Goal: Task Accomplishment & Management: Manage account settings

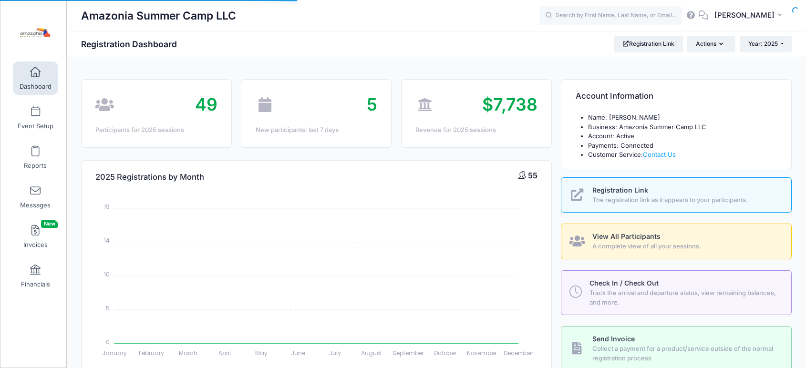
select select
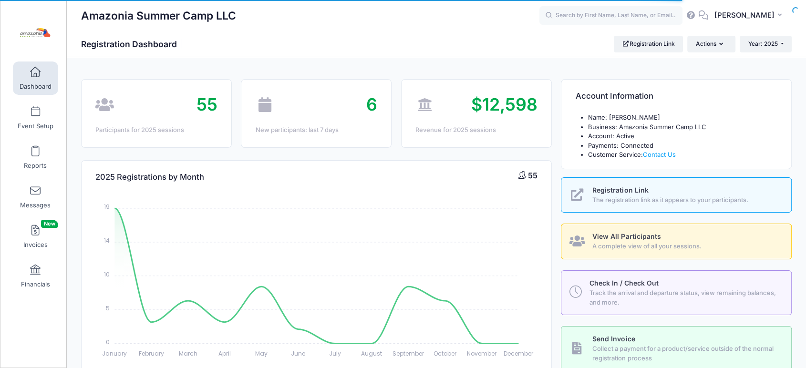
click at [27, 78] on link "Dashboard" at bounding box center [35, 77] width 45 height 33
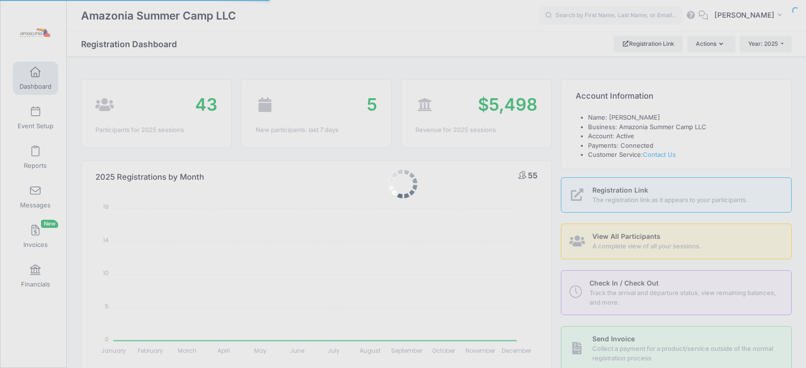
select select
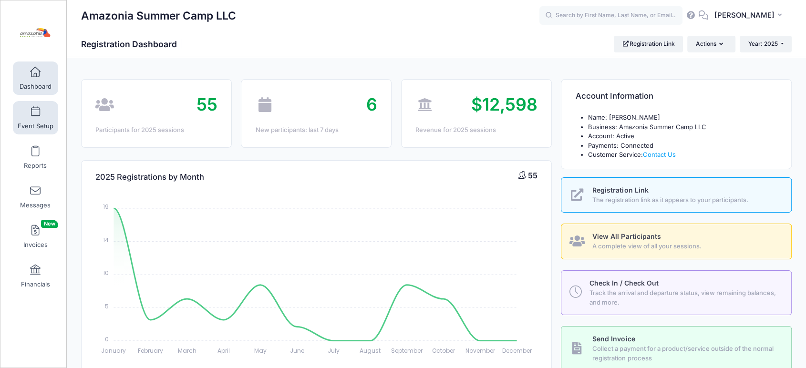
click at [39, 113] on link "Event Setup" at bounding box center [35, 117] width 45 height 33
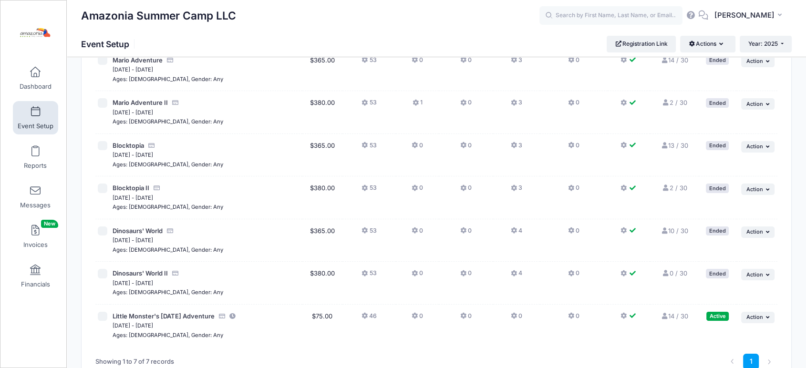
scroll to position [142, 0]
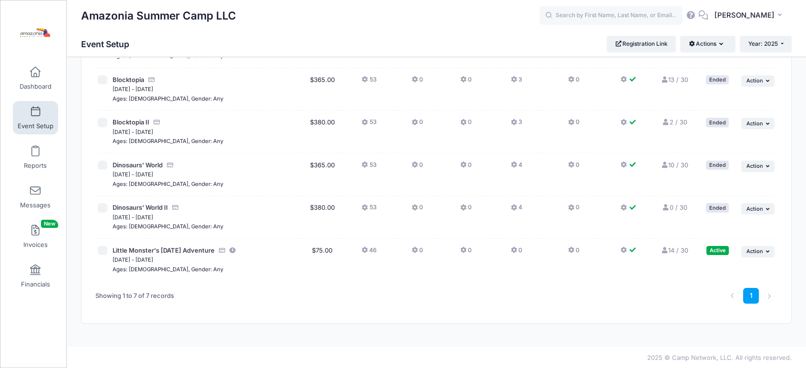
click at [665, 247] on icon at bounding box center [664, 250] width 8 height 6
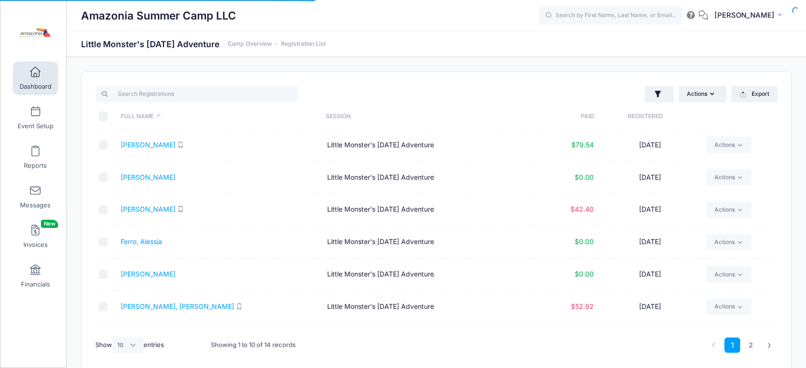
select select "10"
click at [165, 144] on link "Coughlin, Genevieve" at bounding box center [148, 145] width 55 height 8
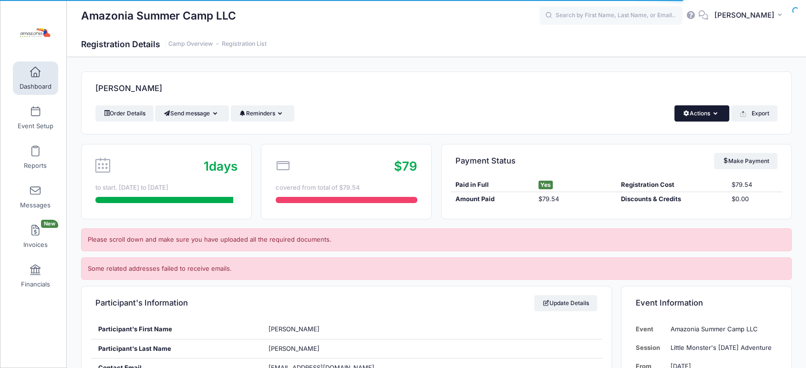
click at [720, 113] on button "Actions" at bounding box center [701, 113] width 55 height 16
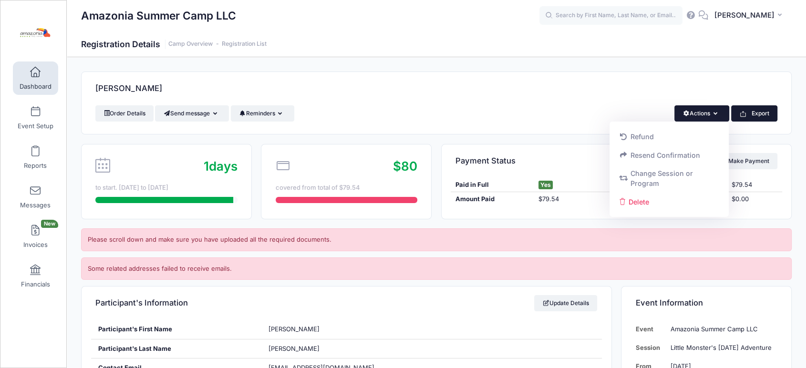
click at [752, 113] on button "Export" at bounding box center [754, 113] width 46 height 16
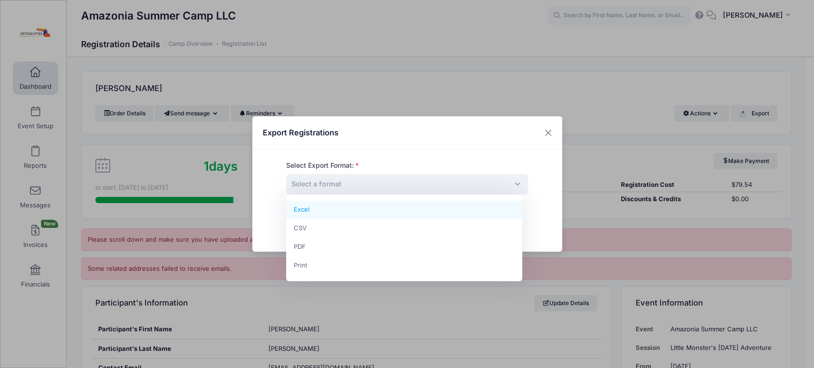
click at [423, 183] on span "Select a format" at bounding box center [407, 184] width 242 height 20
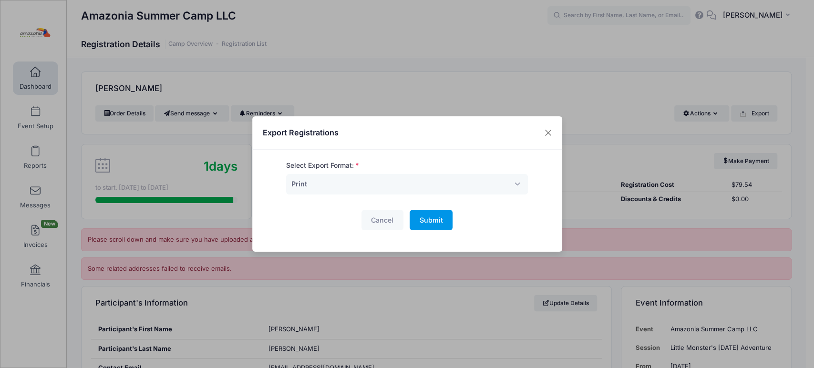
click at [420, 216] on span "Submit" at bounding box center [430, 220] width 23 height 8
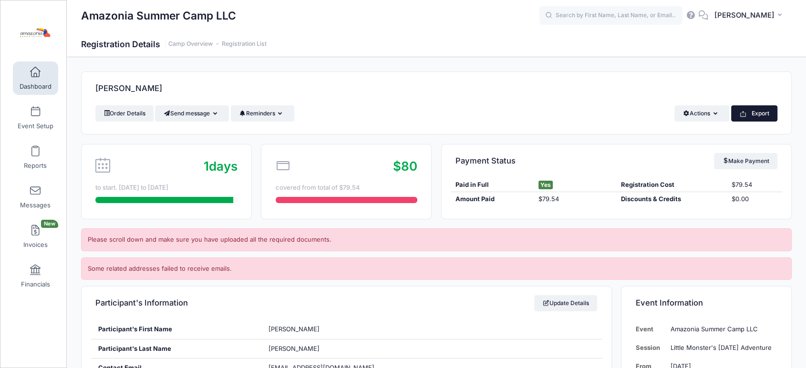
click at [760, 112] on button "Export" at bounding box center [754, 113] width 46 height 16
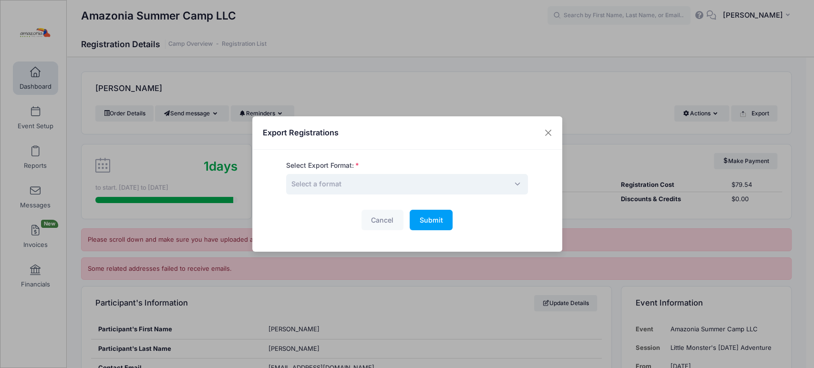
click at [503, 182] on span "Select a format" at bounding box center [407, 184] width 242 height 20
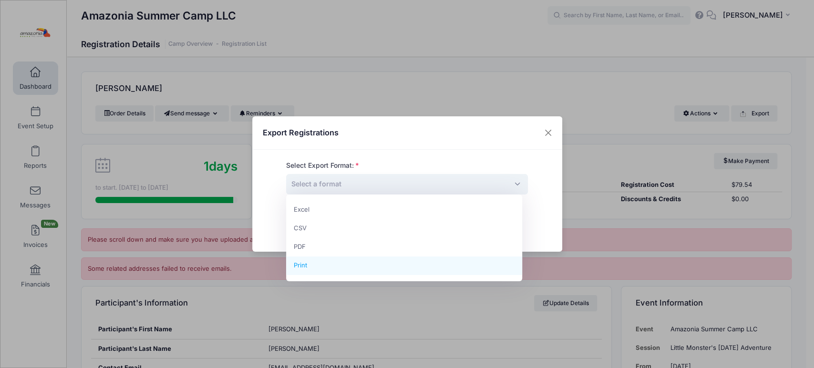
select select "print"
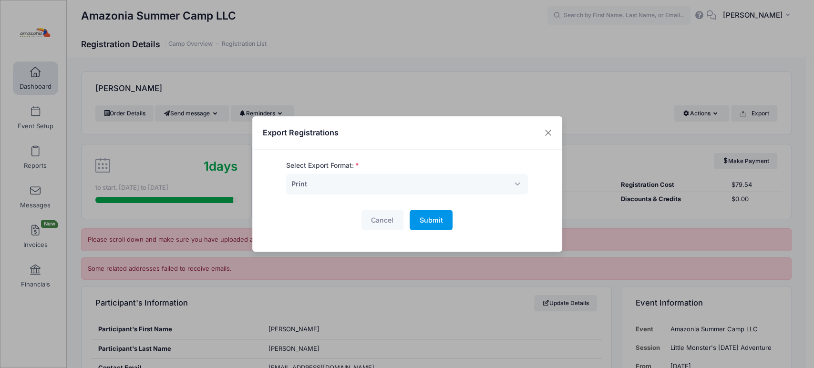
click at [425, 218] on span "Submit" at bounding box center [430, 220] width 23 height 8
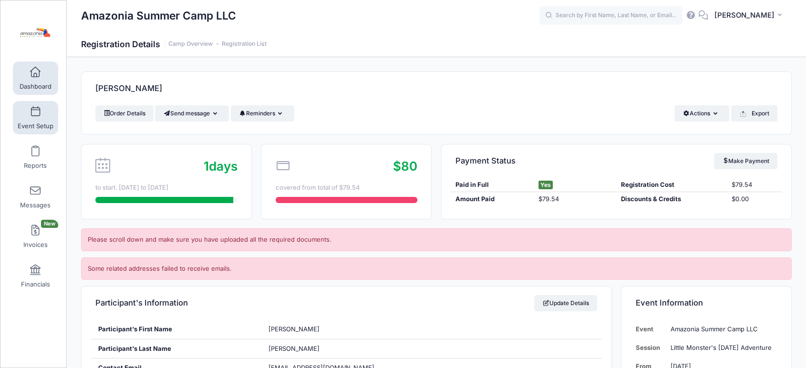
click at [27, 126] on span "Event Setup" at bounding box center [36, 126] width 36 height 8
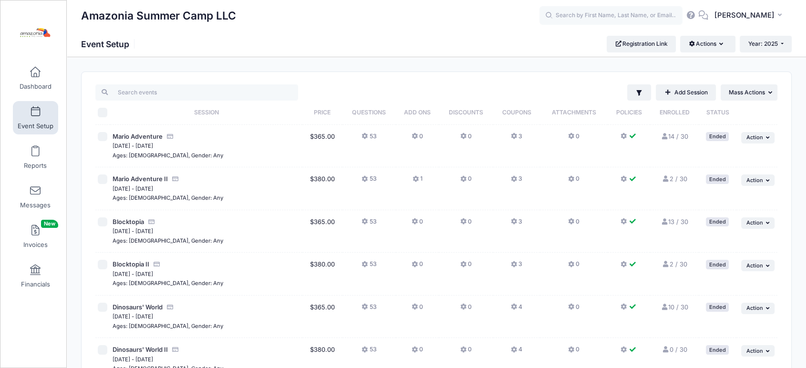
scroll to position [142, 0]
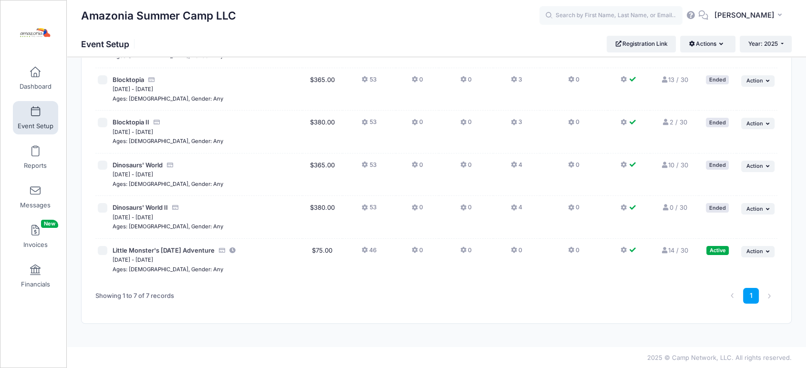
click at [666, 249] on icon at bounding box center [664, 250] width 8 height 6
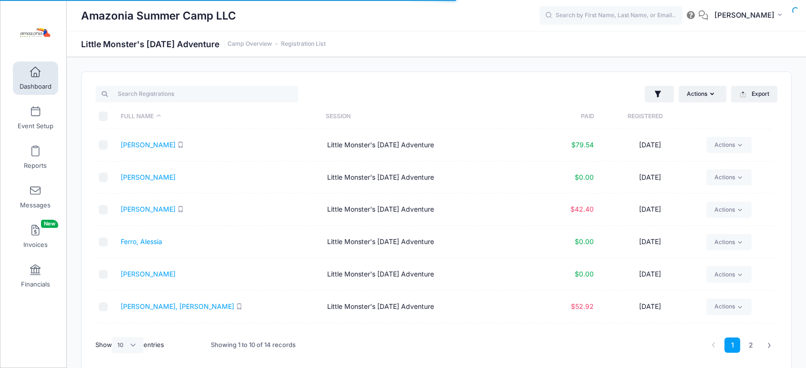
select select "10"
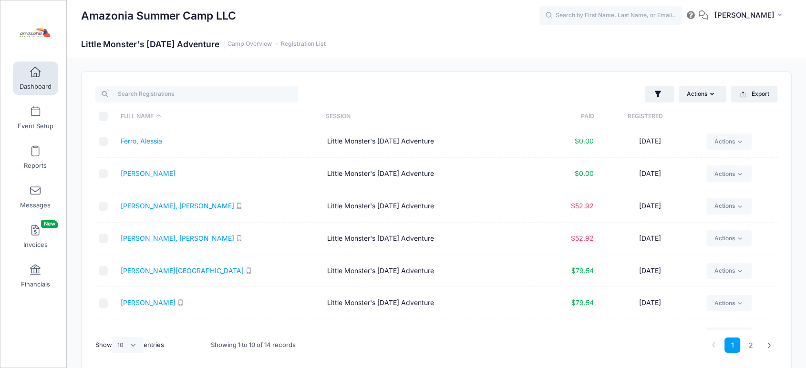
scroll to position [103, 0]
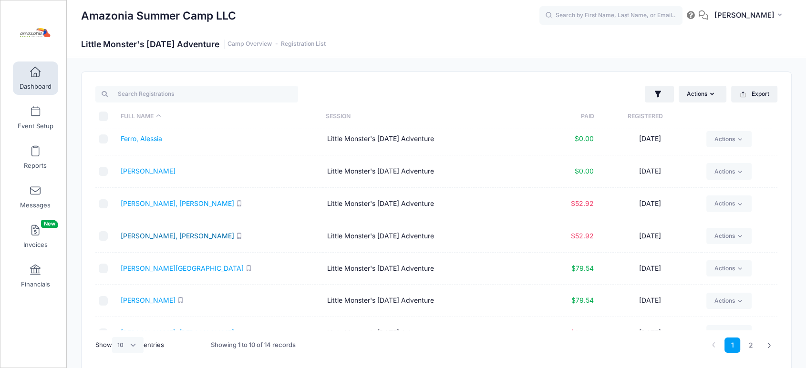
click at [149, 234] on link "[PERSON_NAME], [PERSON_NAME]" at bounding box center [177, 236] width 113 height 8
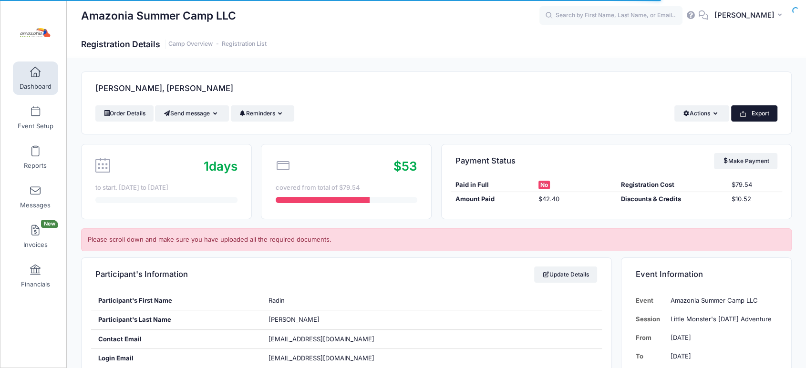
click at [753, 113] on button "Export" at bounding box center [754, 113] width 46 height 16
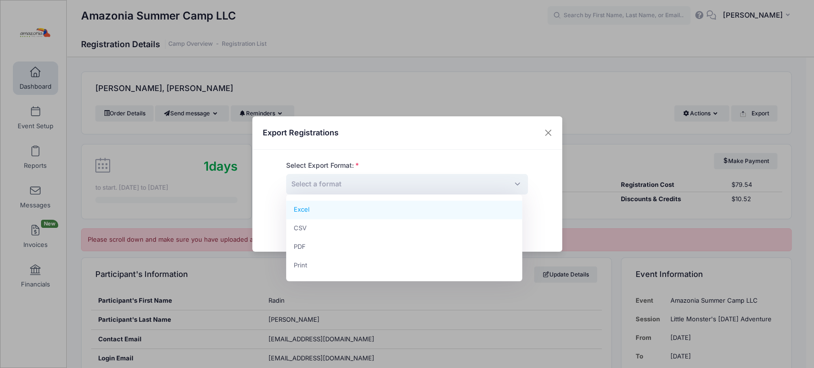
click at [422, 175] on span "Select a format" at bounding box center [407, 184] width 242 height 20
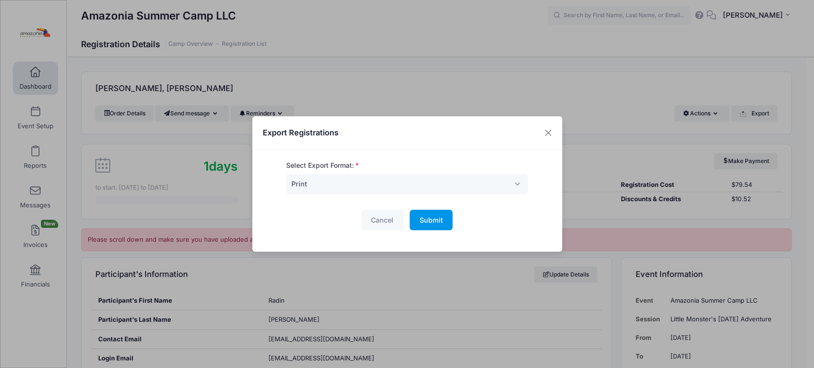
click at [419, 216] on span "Submit" at bounding box center [430, 220] width 23 height 8
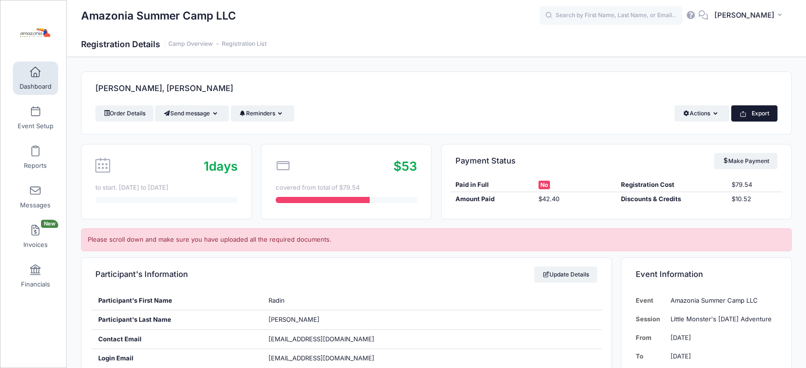
click at [749, 108] on button "Export" at bounding box center [754, 113] width 46 height 16
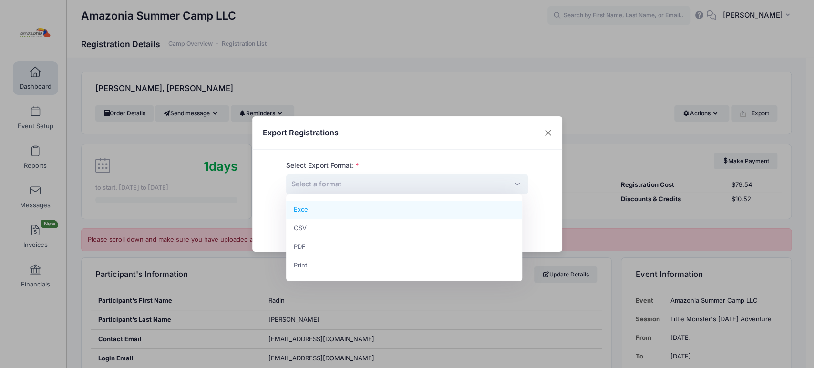
click at [503, 184] on span "Select a format" at bounding box center [407, 184] width 242 height 20
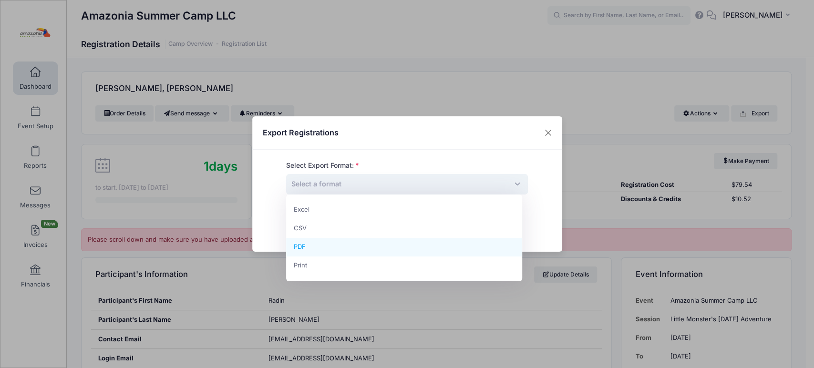
select select "pdf"
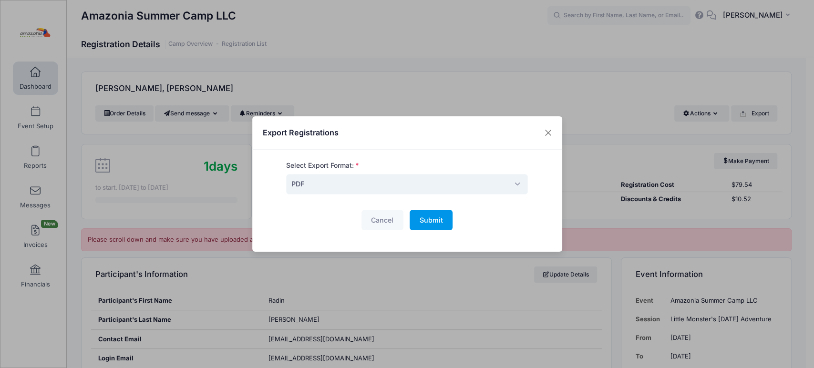
click at [424, 221] on span "Submit" at bounding box center [430, 220] width 23 height 8
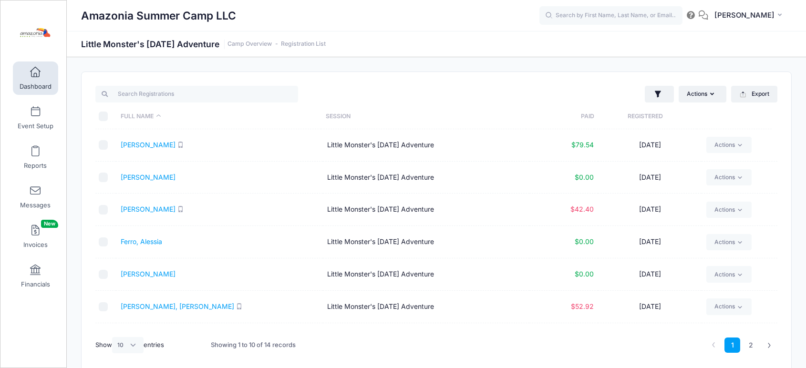
select select "10"
click at [168, 144] on link "Coughlin, Genevieve" at bounding box center [148, 145] width 55 height 8
click at [130, 179] on link "Doblas, Ian" at bounding box center [148, 177] width 55 height 8
click at [746, 345] on link "2" at bounding box center [751, 345] width 16 height 16
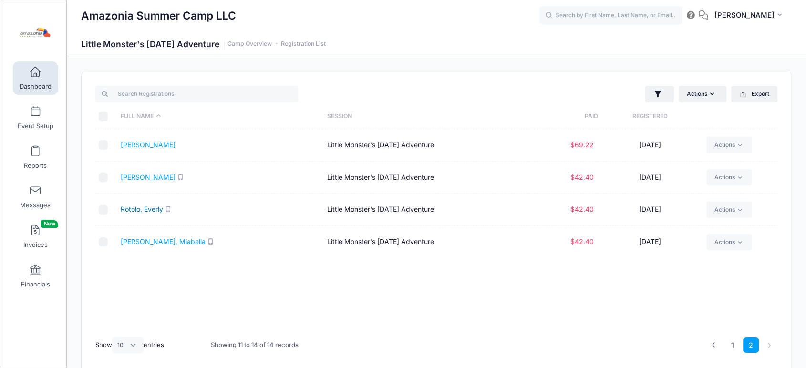
click at [131, 209] on link "Rotolo, Everly" at bounding box center [142, 209] width 42 height 8
click at [734, 341] on link "1" at bounding box center [732, 345] width 16 height 16
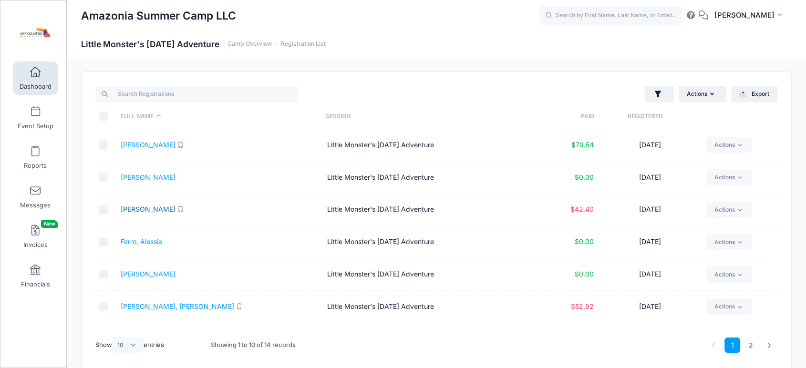
click at [139, 212] on link "Dunson, Casalena" at bounding box center [148, 209] width 55 height 8
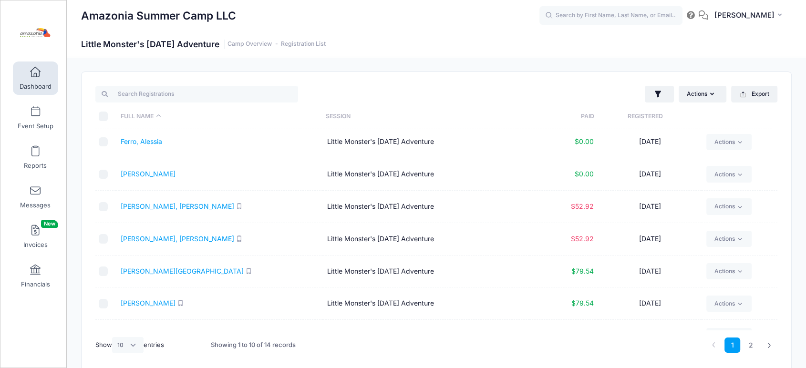
scroll to position [107, 0]
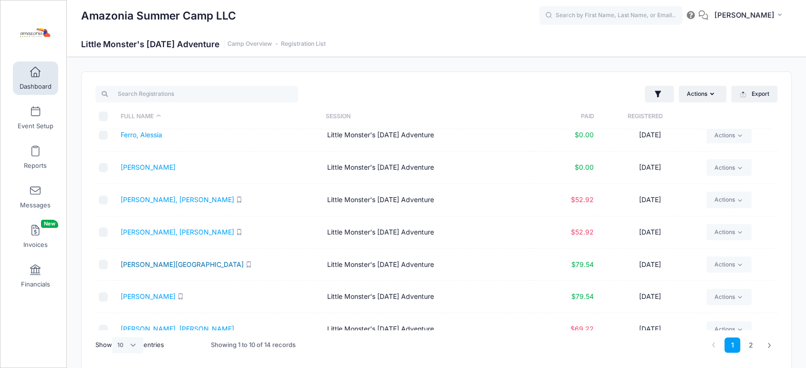
click at [142, 266] on link "Lodato, Landon" at bounding box center [182, 264] width 123 height 8
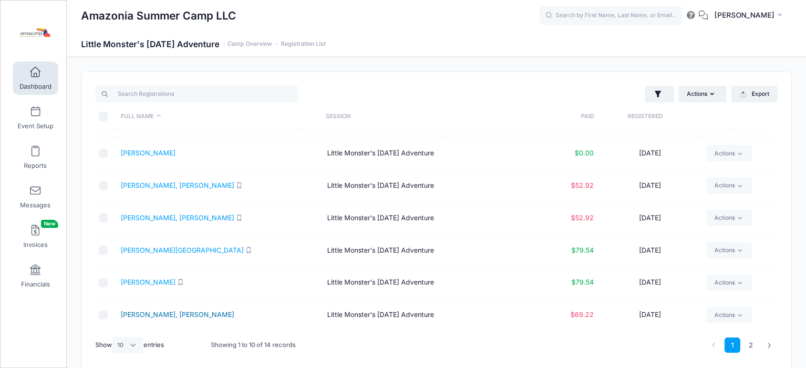
click at [138, 316] on link "Mirhadi, Levin" at bounding box center [177, 314] width 113 height 8
click at [145, 282] on link "Lodato, Liana" at bounding box center [148, 282] width 55 height 8
click at [746, 348] on link "2" at bounding box center [751, 345] width 16 height 16
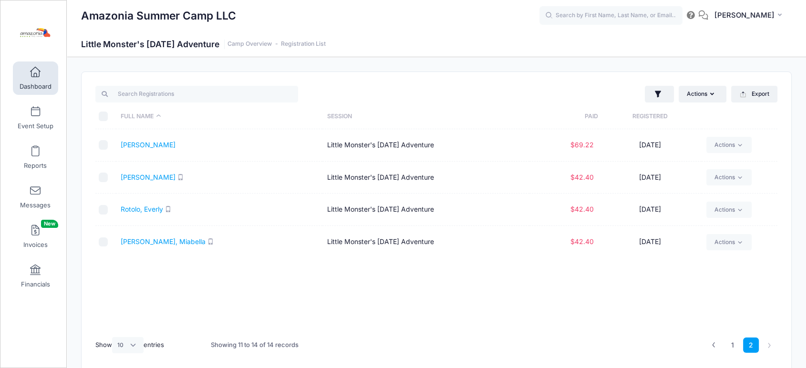
scroll to position [0, 0]
click at [168, 148] on link "Mirhadi, Lovella" at bounding box center [148, 145] width 55 height 8
click at [137, 176] on link "Myer, Roan" at bounding box center [148, 177] width 55 height 8
click at [147, 242] on link "Rotolo, Miabella" at bounding box center [163, 241] width 85 height 8
click at [727, 342] on link "1" at bounding box center [732, 345] width 16 height 16
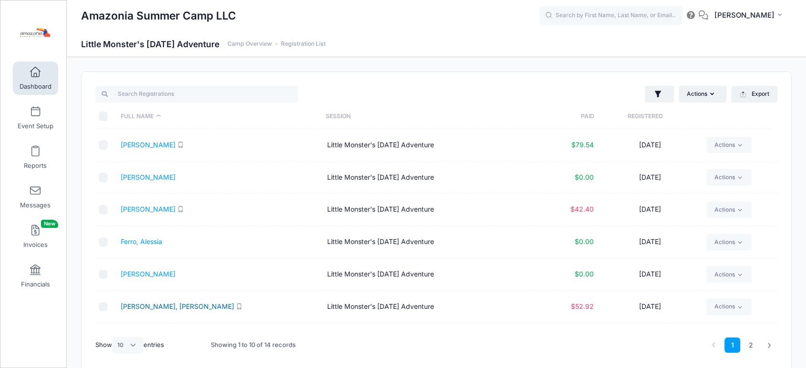
click at [143, 307] on link "Ghorbani Gazar, Ryan" at bounding box center [177, 306] width 113 height 8
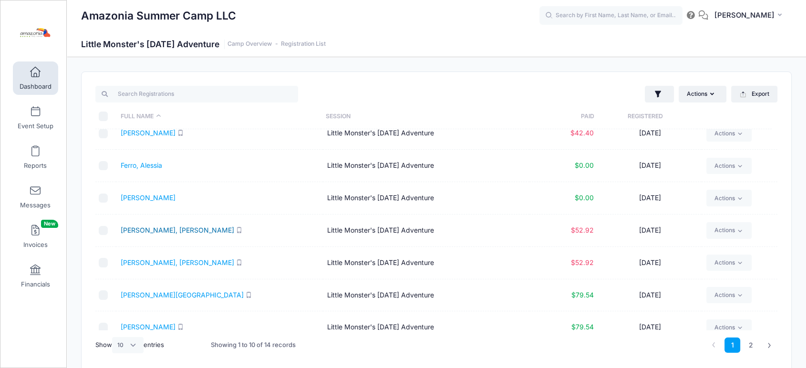
scroll to position [80, 0]
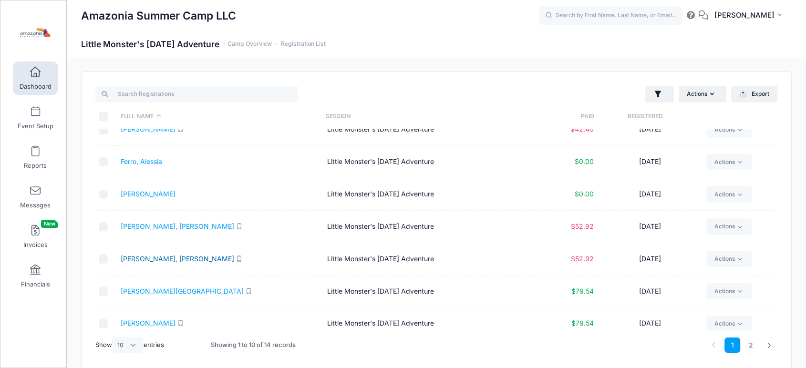
click at [150, 261] on link "Jahani, Radin" at bounding box center [177, 259] width 113 height 8
click at [500, 189] on td "Little Monster's [DATE] Adventure" at bounding box center [426, 194] width 206 height 32
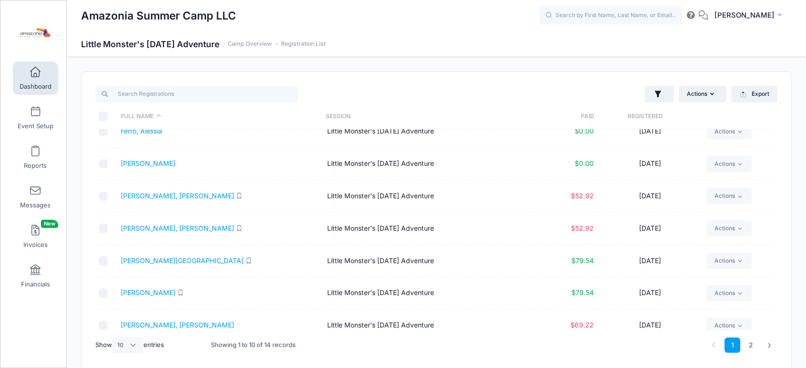
scroll to position [121, 0]
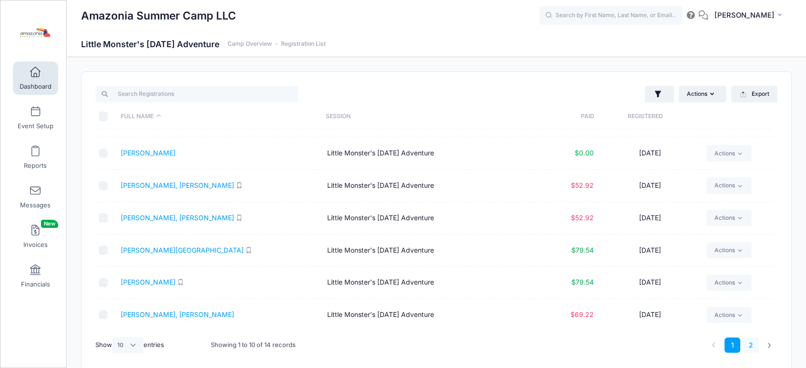
click at [750, 343] on link "2" at bounding box center [751, 345] width 16 height 16
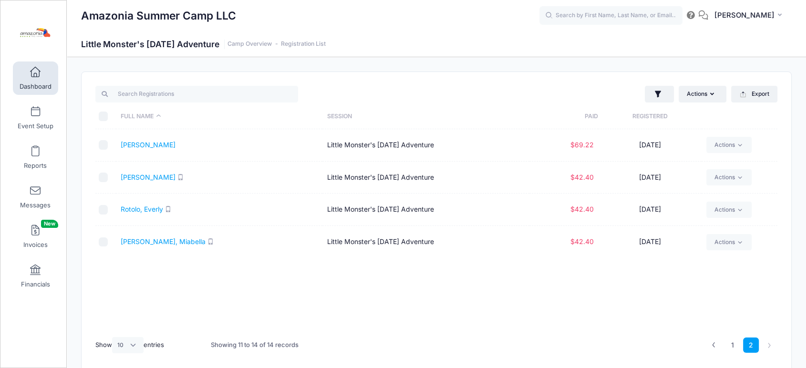
scroll to position [0, 0]
click at [731, 343] on link "1" at bounding box center [732, 345] width 16 height 16
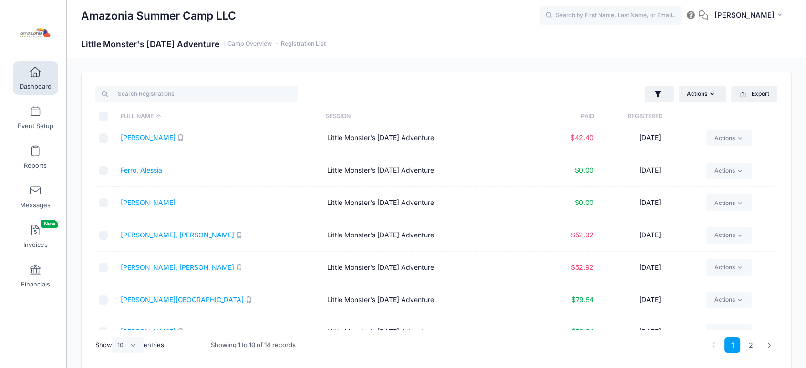
scroll to position [74, 0]
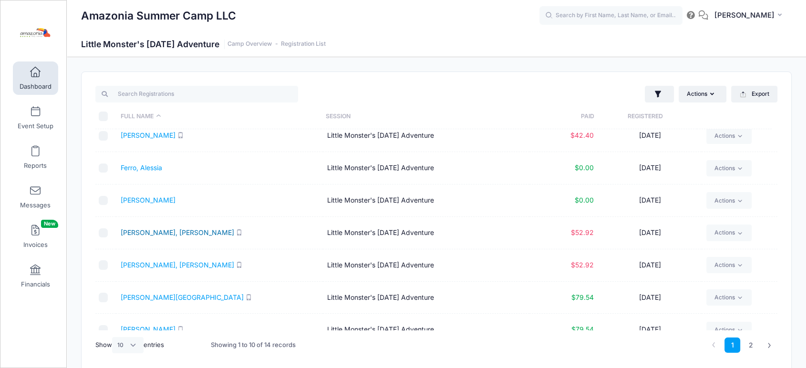
click at [160, 233] on link "Ghorbani Gazar, Ryan" at bounding box center [177, 232] width 113 height 8
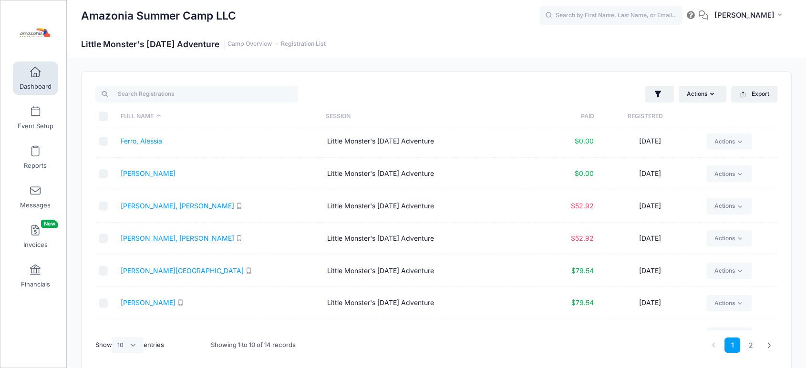
scroll to position [121, 0]
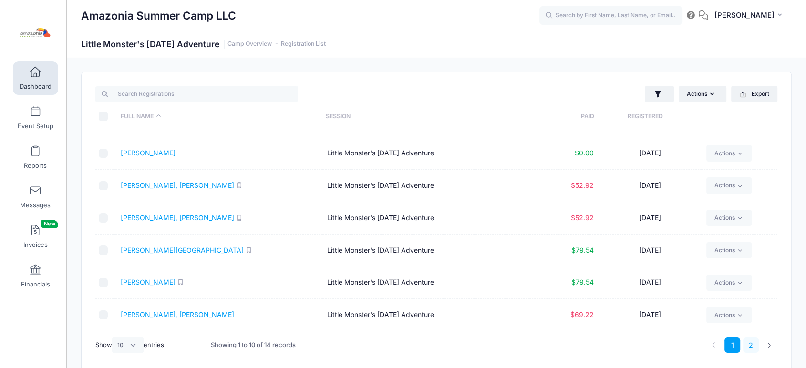
click at [748, 343] on link "2" at bounding box center [751, 345] width 16 height 16
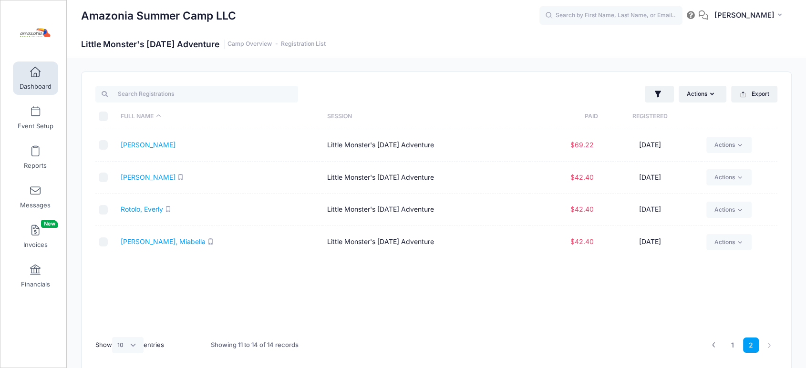
scroll to position [0, 0]
click at [131, 180] on link "Myer, Roan" at bounding box center [148, 177] width 55 height 8
click at [146, 244] on link "Rotolo, Miabella" at bounding box center [163, 241] width 85 height 8
click at [162, 147] on link "Mirhadi, Lovella" at bounding box center [148, 145] width 55 height 8
click at [731, 341] on link "1" at bounding box center [732, 345] width 16 height 16
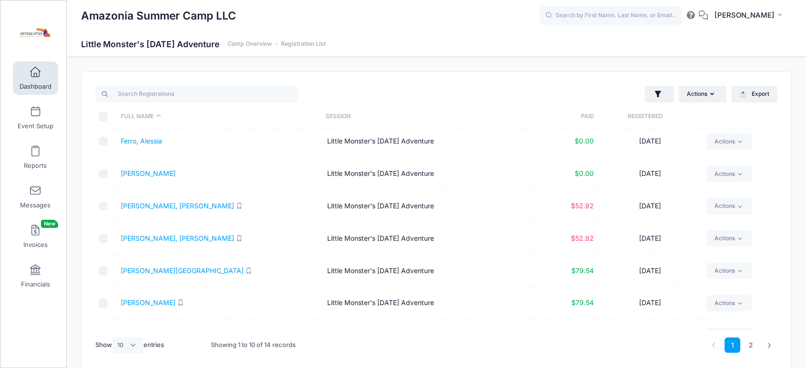
scroll to position [121, 0]
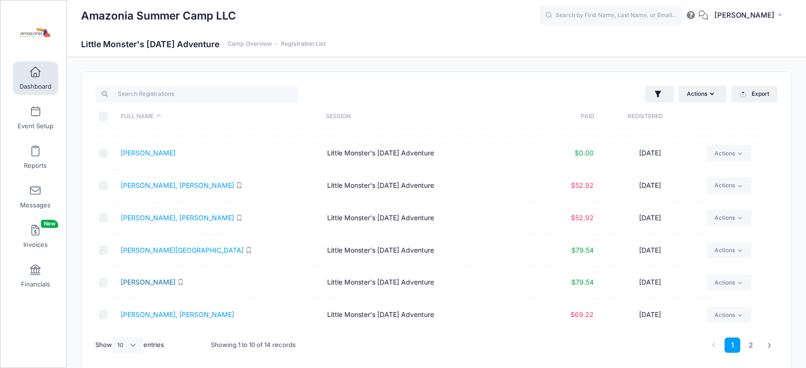
click at [151, 282] on link "Lodato, Liana" at bounding box center [148, 282] width 55 height 8
click at [153, 316] on link "Mirhadi, Levin" at bounding box center [177, 314] width 113 height 8
click at [149, 251] on link "Lodato, Landon" at bounding box center [182, 250] width 123 height 8
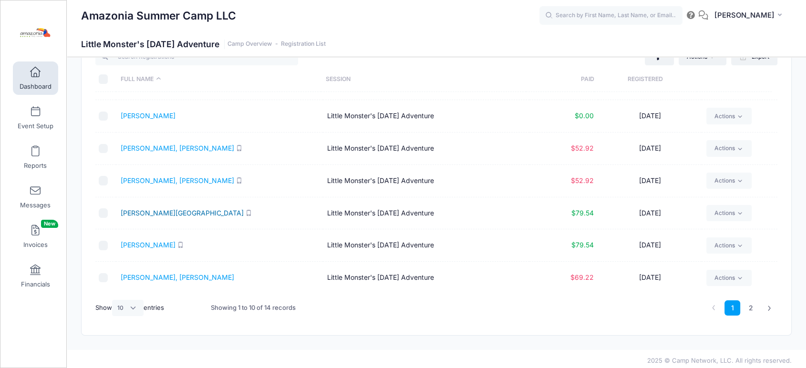
scroll to position [0, 0]
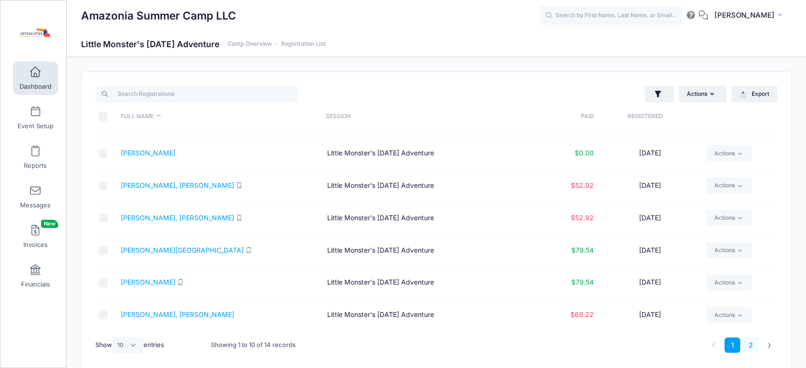
click at [747, 343] on link "2" at bounding box center [751, 345] width 16 height 16
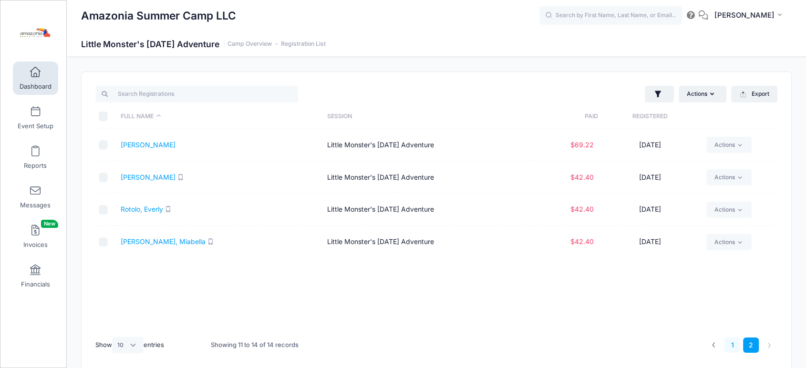
click at [731, 341] on link "1" at bounding box center [732, 345] width 16 height 16
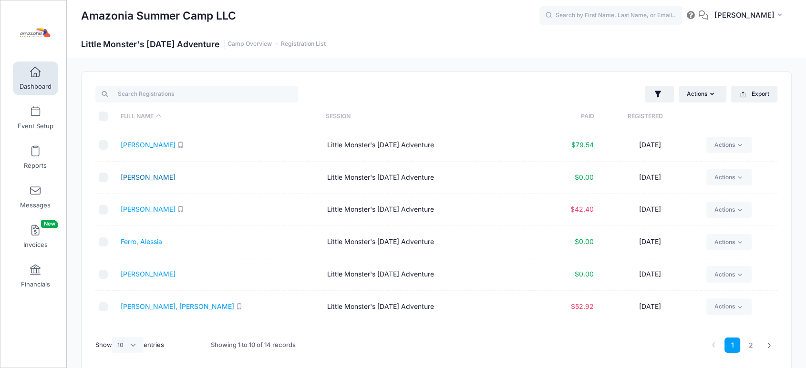
click at [145, 179] on link "Doblas, Ian" at bounding box center [148, 177] width 55 height 8
click at [157, 208] on link "Dunson, Casalena" at bounding box center [148, 209] width 55 height 8
click at [744, 344] on link "2" at bounding box center [751, 345] width 16 height 16
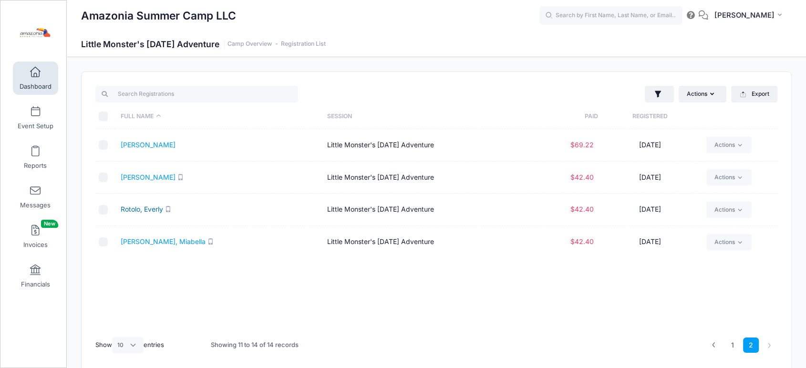
click at [145, 211] on link "Rotolo, Everly" at bounding box center [142, 209] width 42 height 8
click at [734, 346] on link "1" at bounding box center [732, 345] width 16 height 16
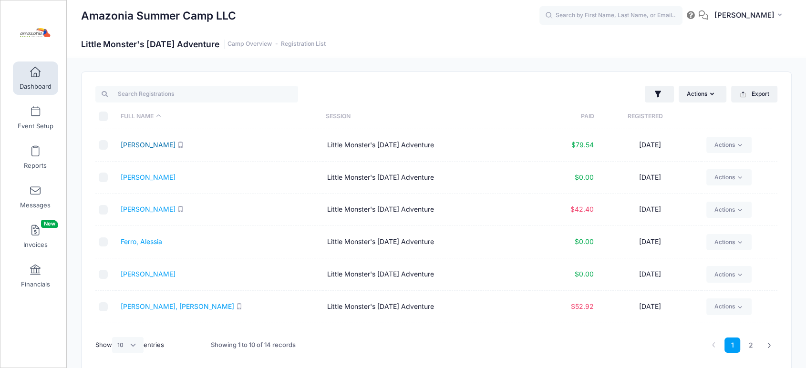
click at [167, 148] on link "Coughlin, Genevieve" at bounding box center [148, 145] width 55 height 8
click at [752, 350] on link "2" at bounding box center [751, 345] width 16 height 16
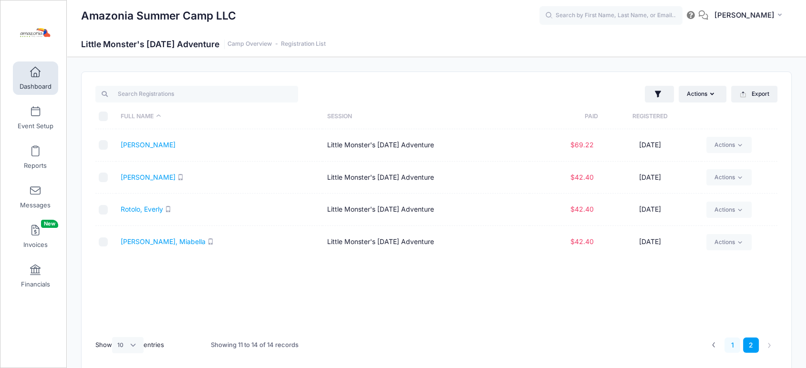
click at [731, 345] on link "1" at bounding box center [732, 345] width 16 height 16
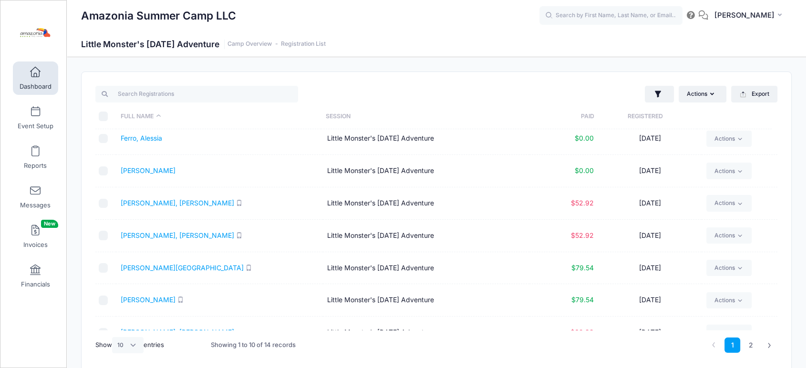
scroll to position [121, 0]
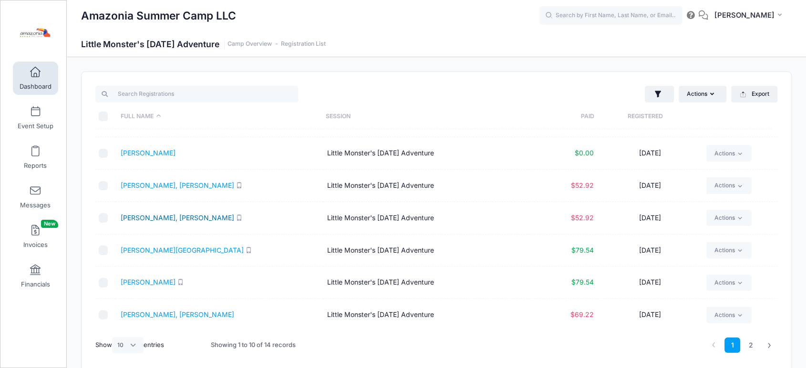
click at [135, 217] on link "Jahani, Radin" at bounding box center [177, 218] width 113 height 8
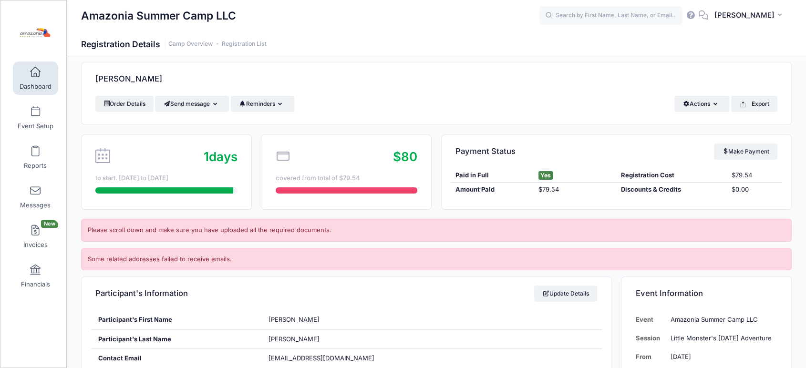
scroll to position [6, 0]
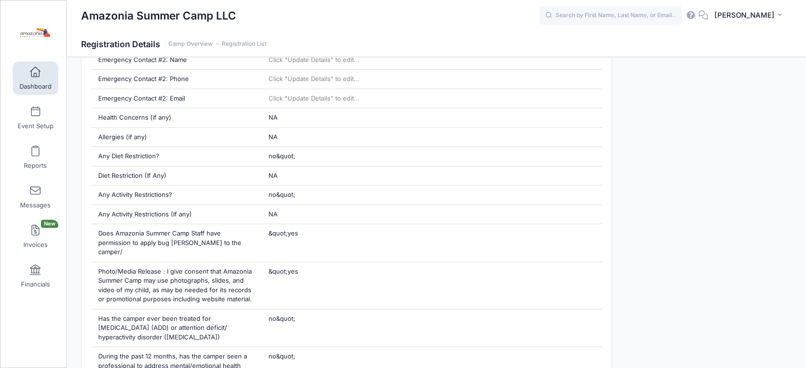
scroll to position [565, 0]
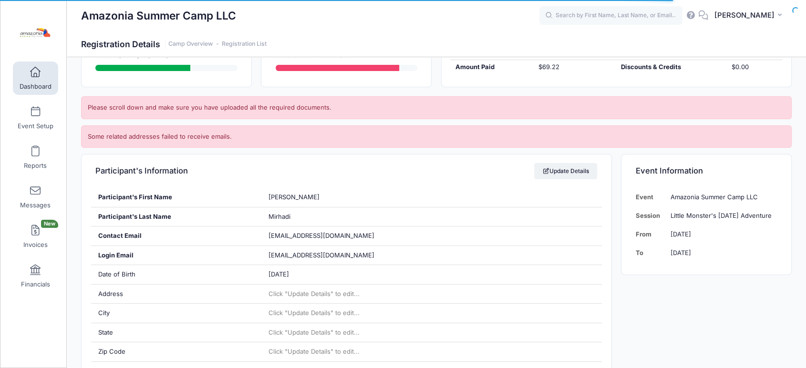
scroll to position [138, 0]
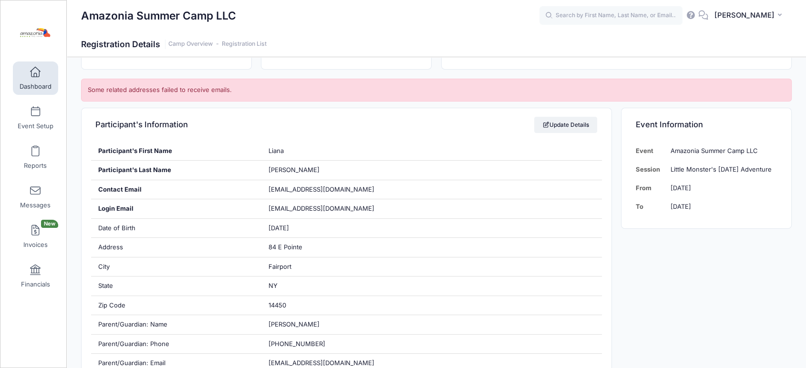
scroll to position [161, 0]
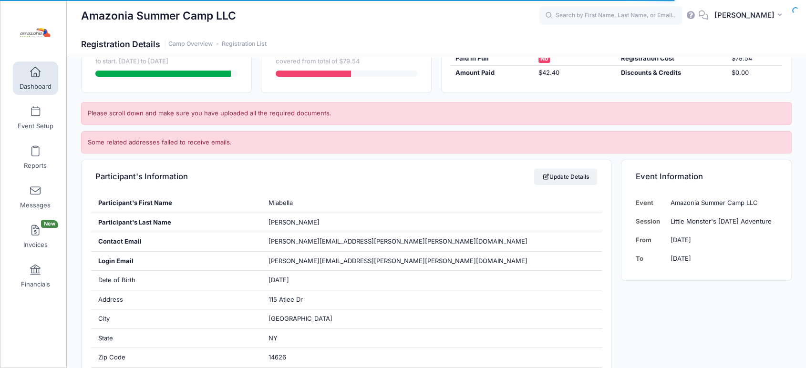
scroll to position [156, 0]
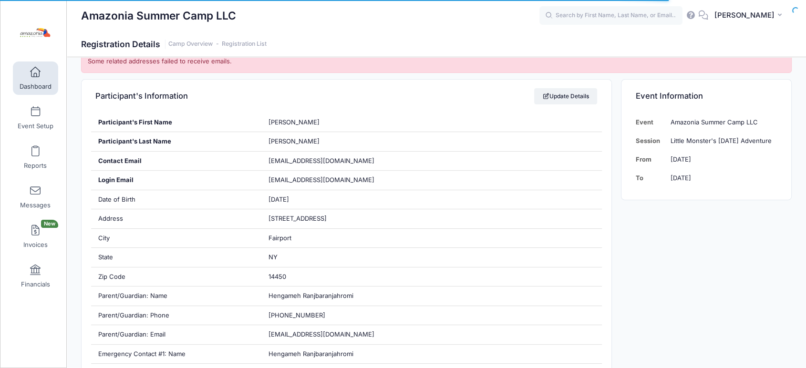
scroll to position [184, 0]
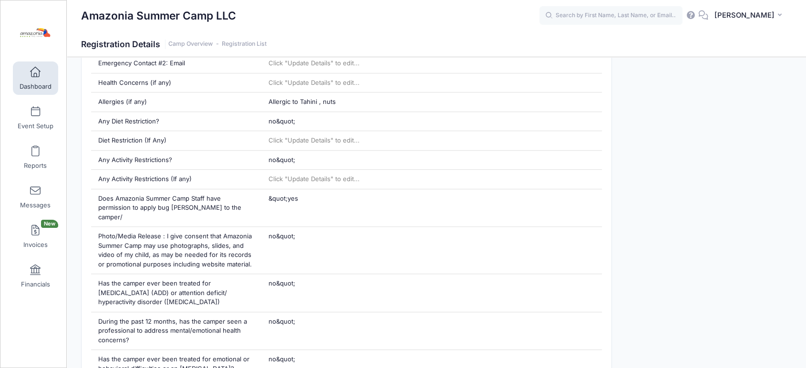
scroll to position [569, 0]
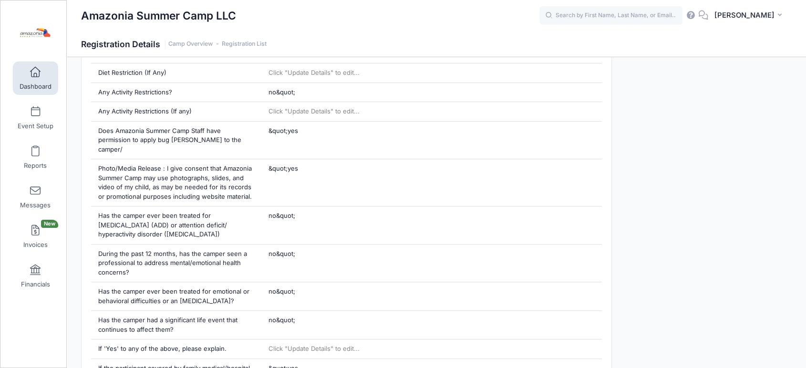
scroll to position [633, 0]
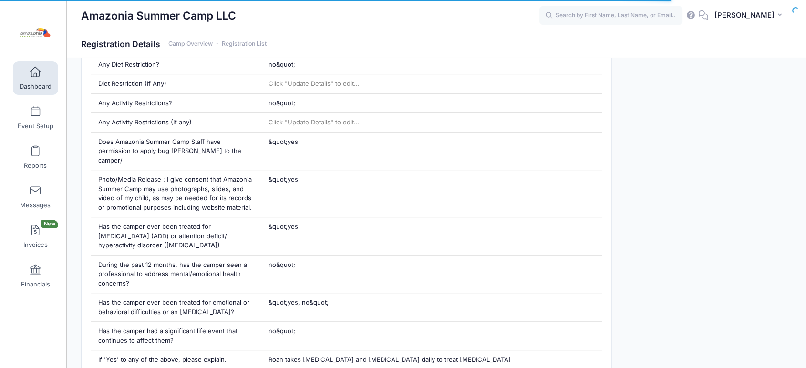
scroll to position [625, 0]
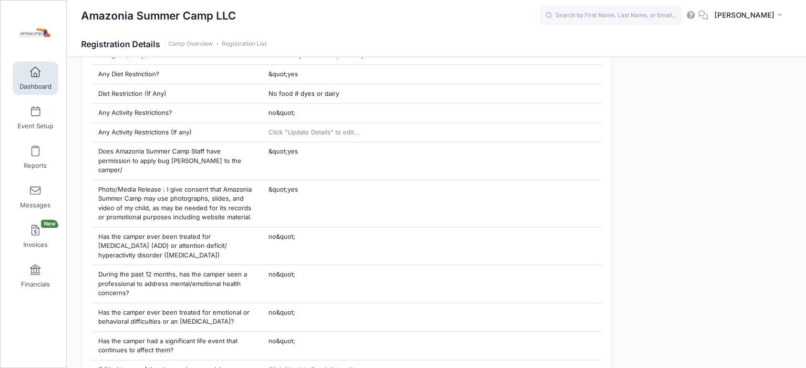
scroll to position [646, 0]
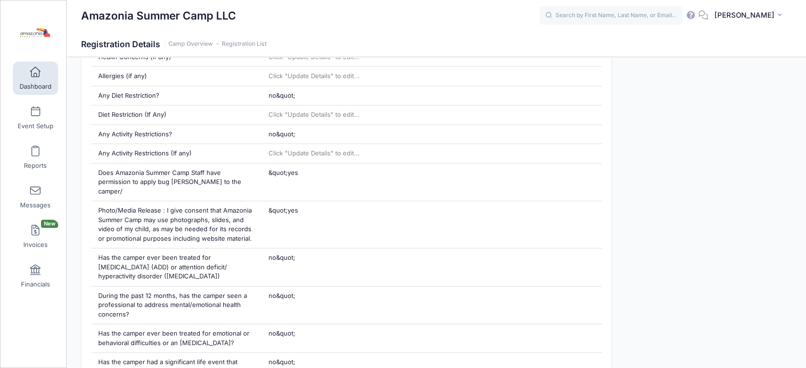
scroll to position [594, 0]
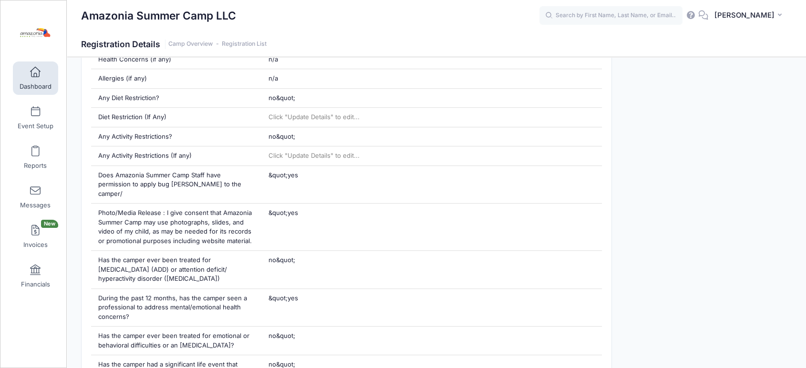
scroll to position [589, 0]
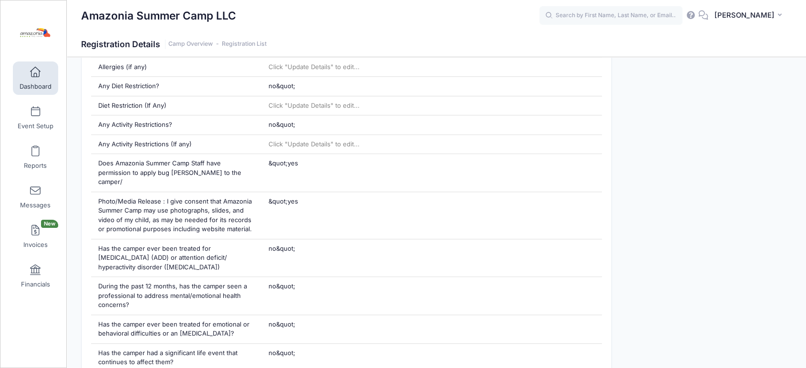
scroll to position [632, 0]
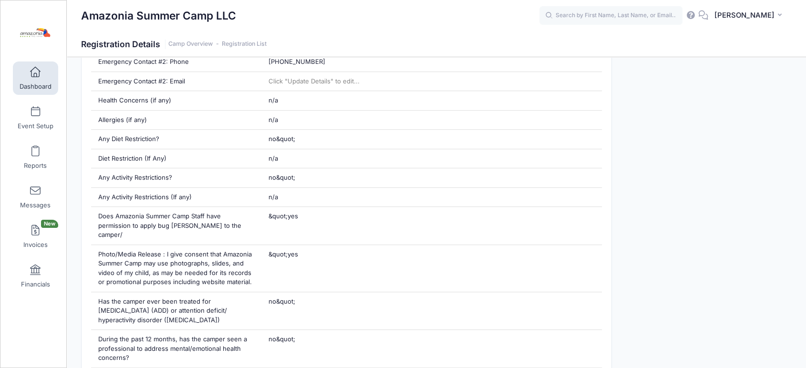
scroll to position [557, 0]
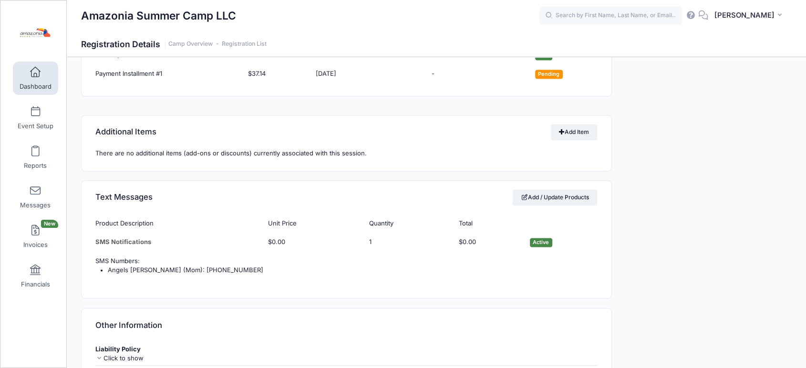
scroll to position [1886, 0]
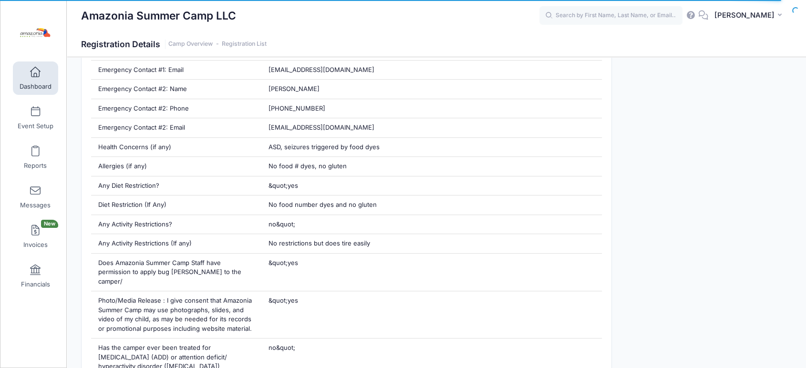
scroll to position [503, 0]
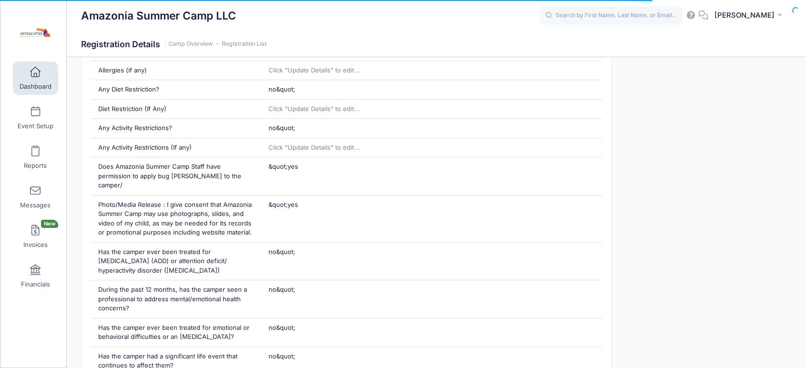
scroll to position [630, 0]
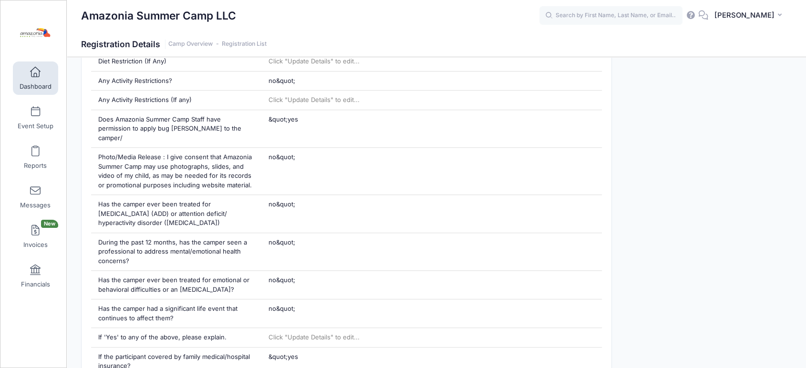
scroll to position [643, 0]
